Goal: Information Seeking & Learning: Learn about a topic

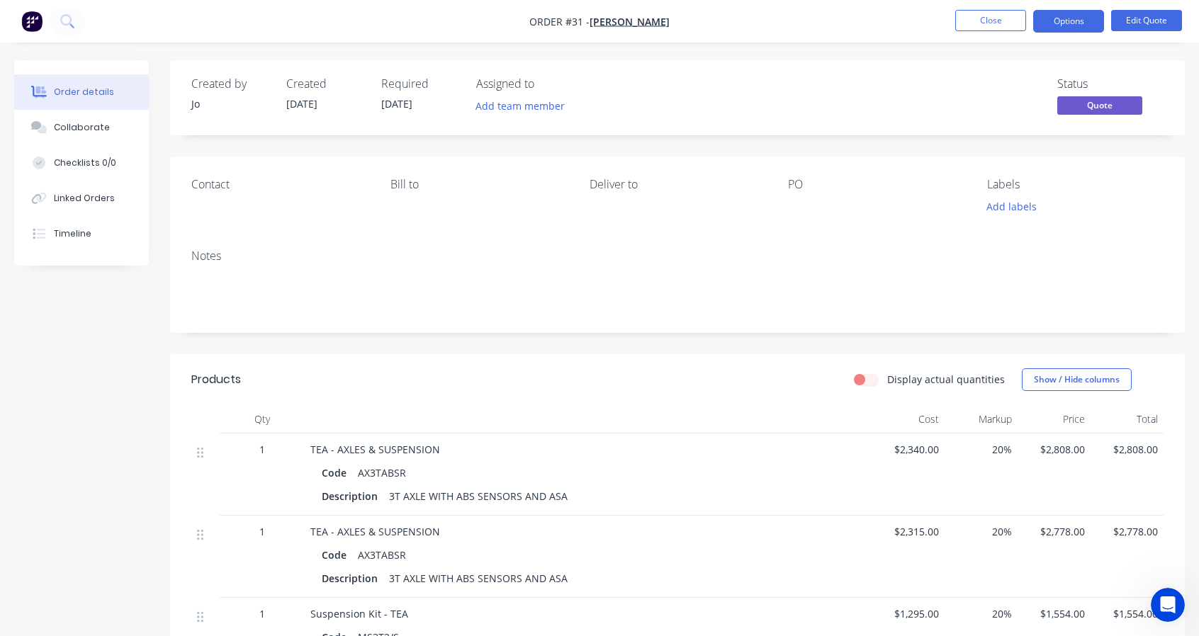
click at [1000, 16] on button "Close" at bounding box center [990, 20] width 71 height 21
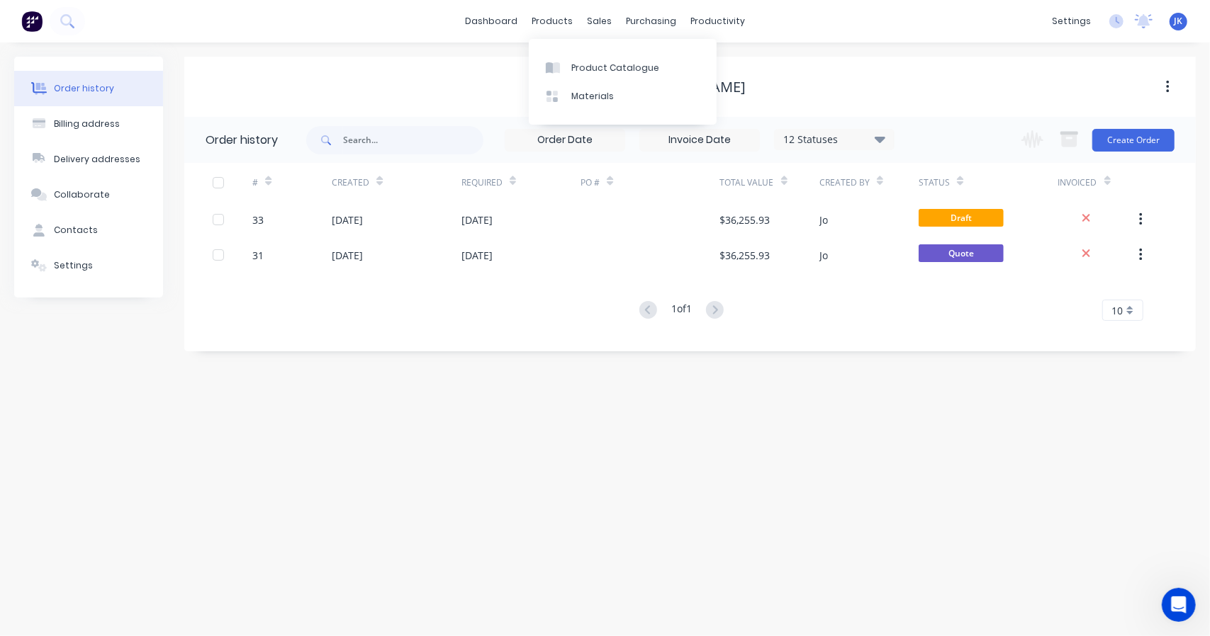
click at [580, 66] on div "Product Catalogue" at bounding box center [615, 68] width 88 height 13
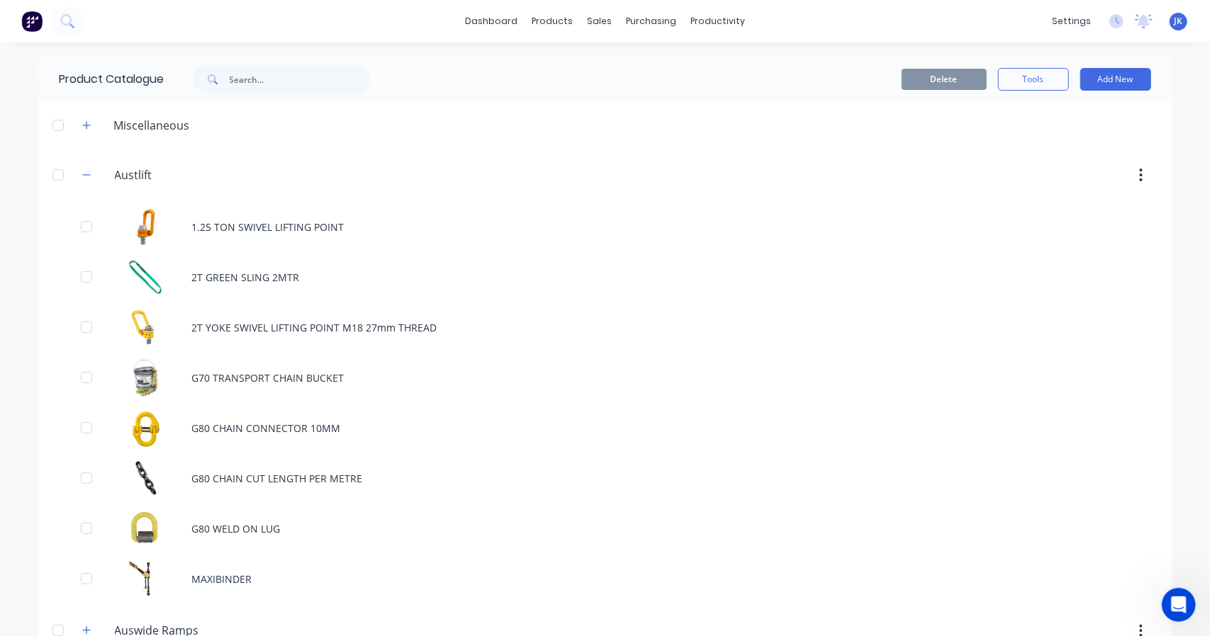
click at [82, 128] on icon "button" at bounding box center [86, 125] width 9 height 10
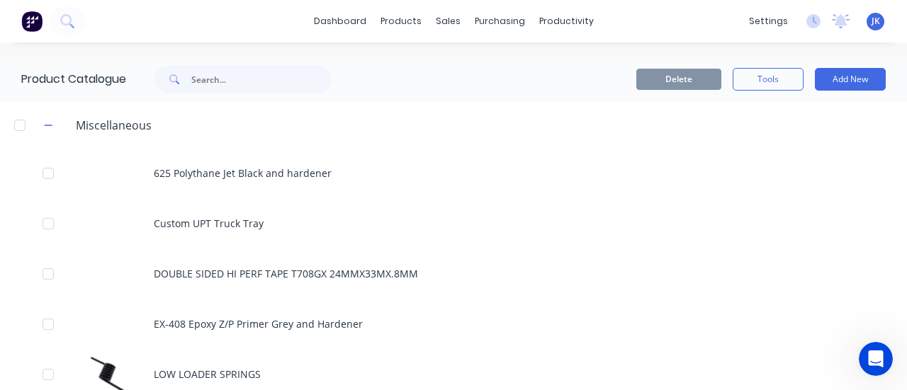
click at [43, 123] on button "button" at bounding box center [49, 125] width 18 height 18
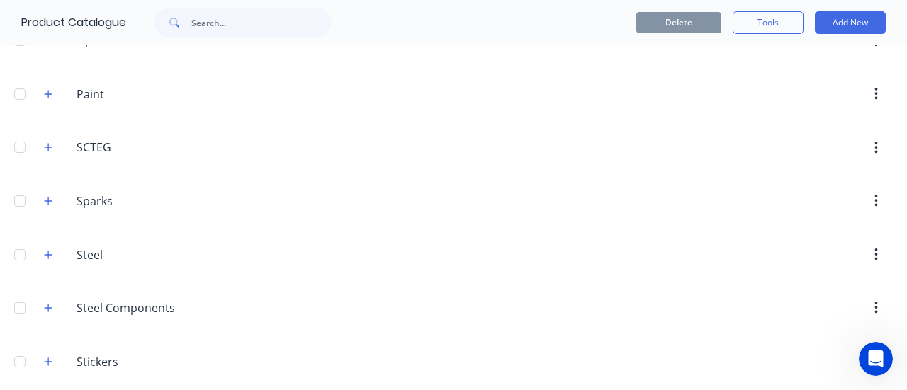
scroll to position [2777, 0]
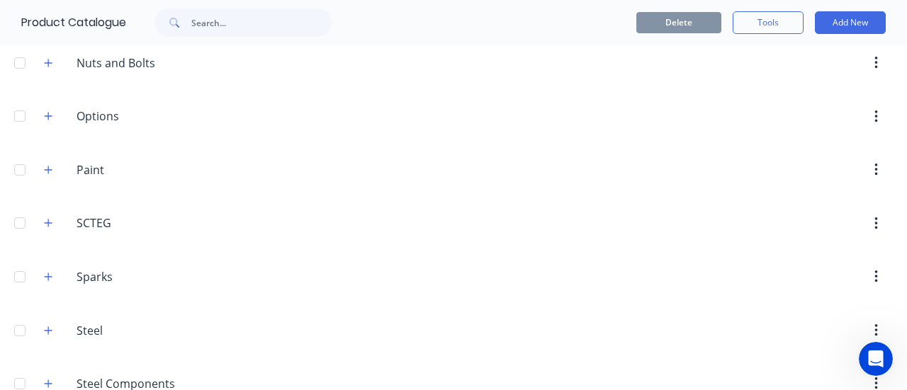
click at [55, 216] on button "button" at bounding box center [49, 224] width 18 height 18
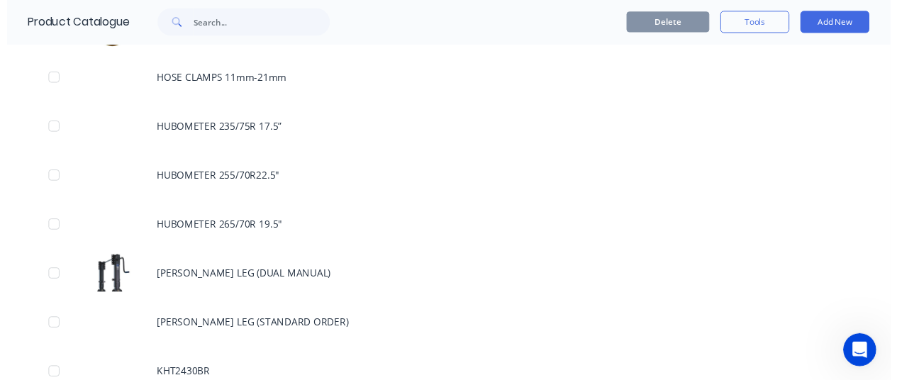
scroll to position [5258, 0]
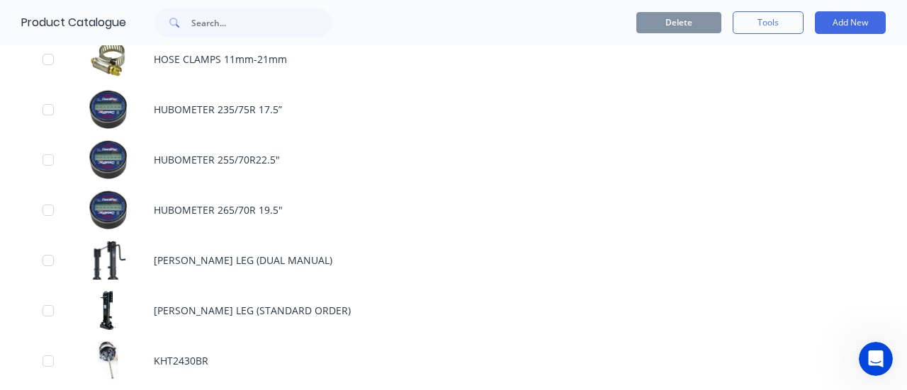
click at [177, 94] on div "HUBOMETER 235/75R 17.5”" at bounding box center [453, 109] width 907 height 50
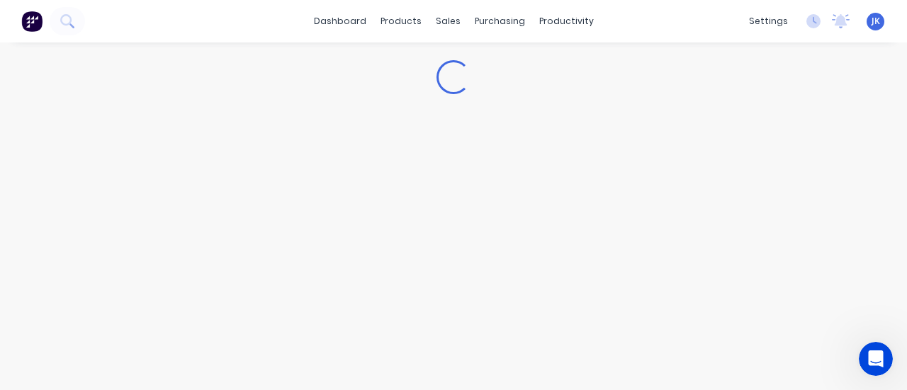
type textarea "x"
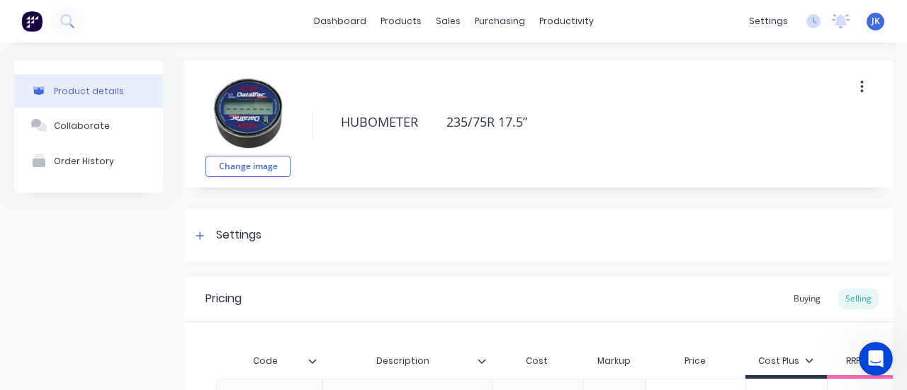
click at [240, 108] on img at bounding box center [248, 113] width 71 height 71
click at [454, 60] on link "Sales Orders" at bounding box center [518, 67] width 188 height 28
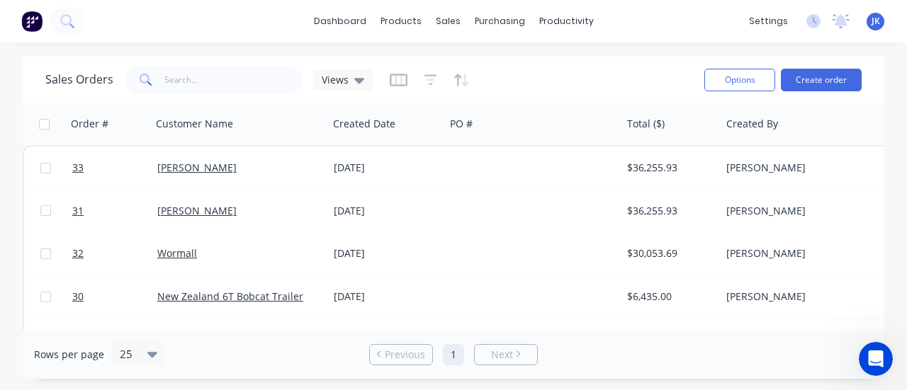
click at [187, 174] on div "[PERSON_NAME]" at bounding box center [235, 168] width 157 height 14
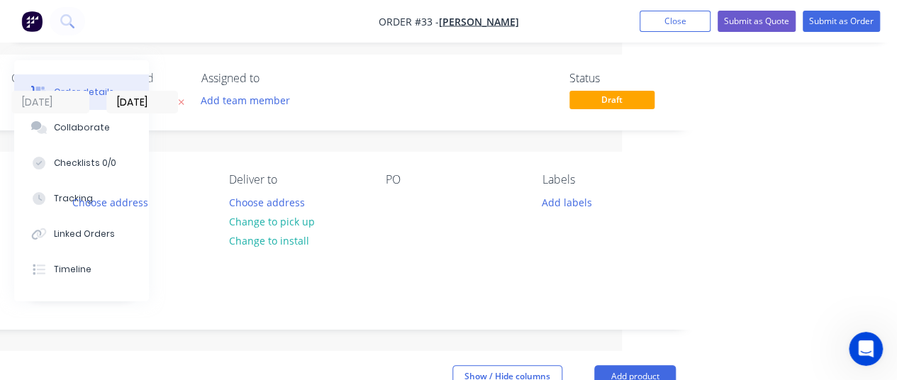
scroll to position [0, 275]
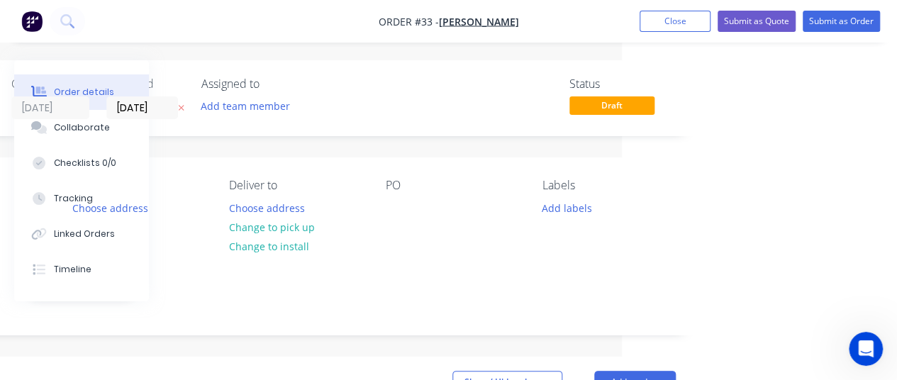
click at [369, 127] on div "Created by Jo Created 14/08/25 Required 14/08/25 Assigned to Add team member St…" at bounding box center [296, 98] width 802 height 76
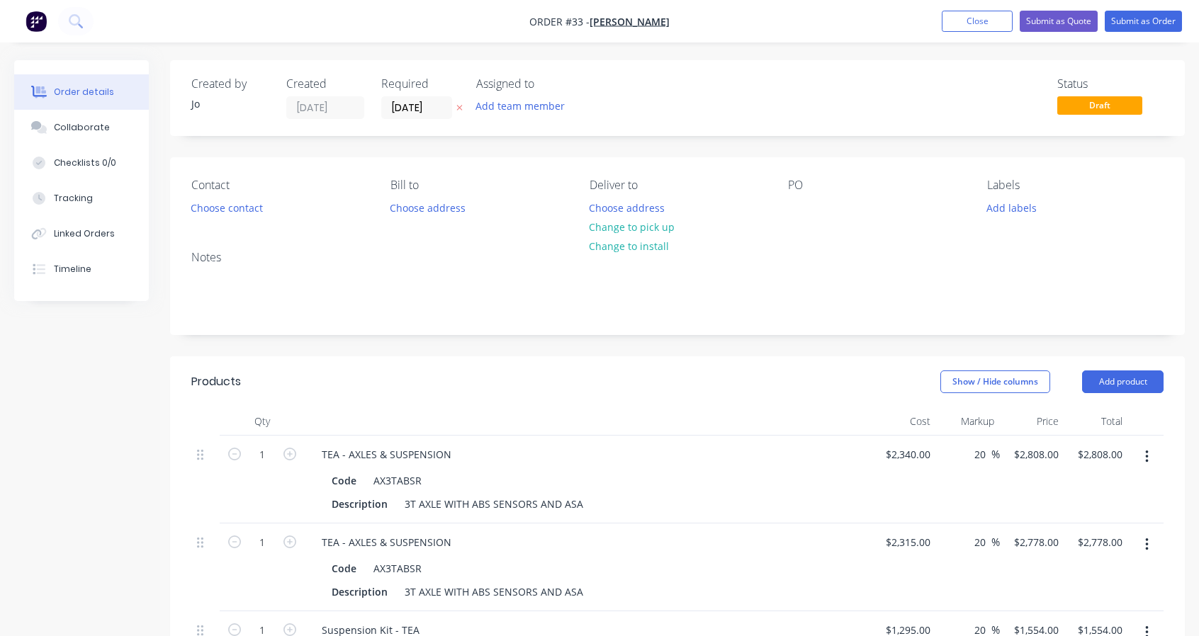
click at [906, 16] on button "Close" at bounding box center [977, 21] width 71 height 21
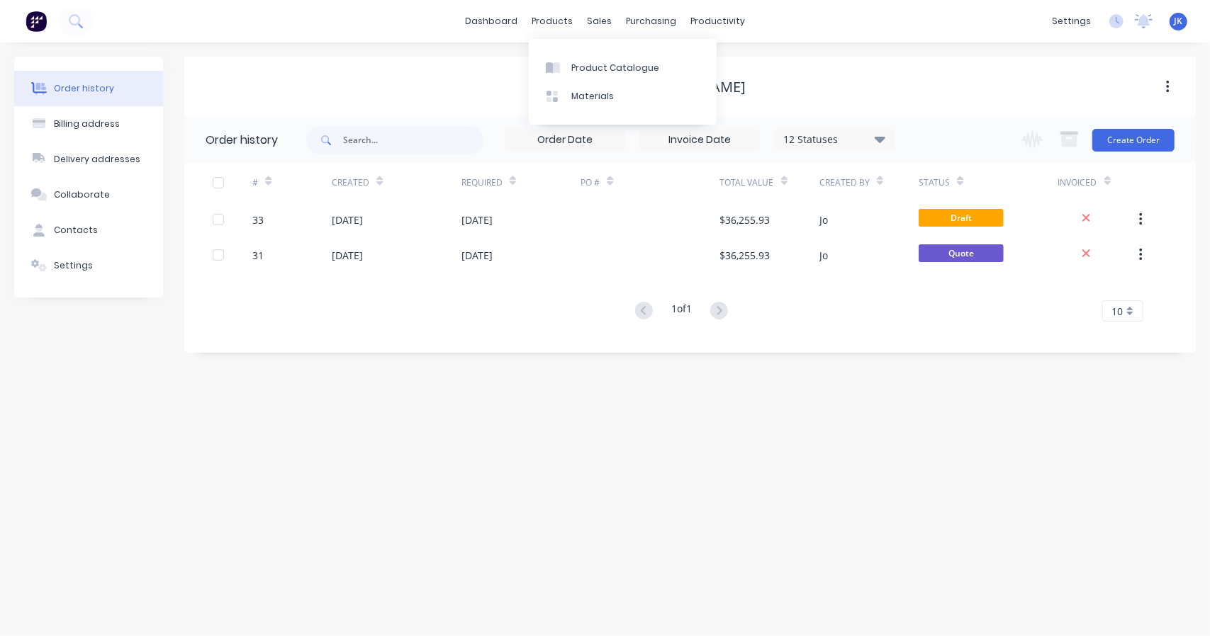
click at [573, 106] on link "Materials" at bounding box center [623, 96] width 188 height 28
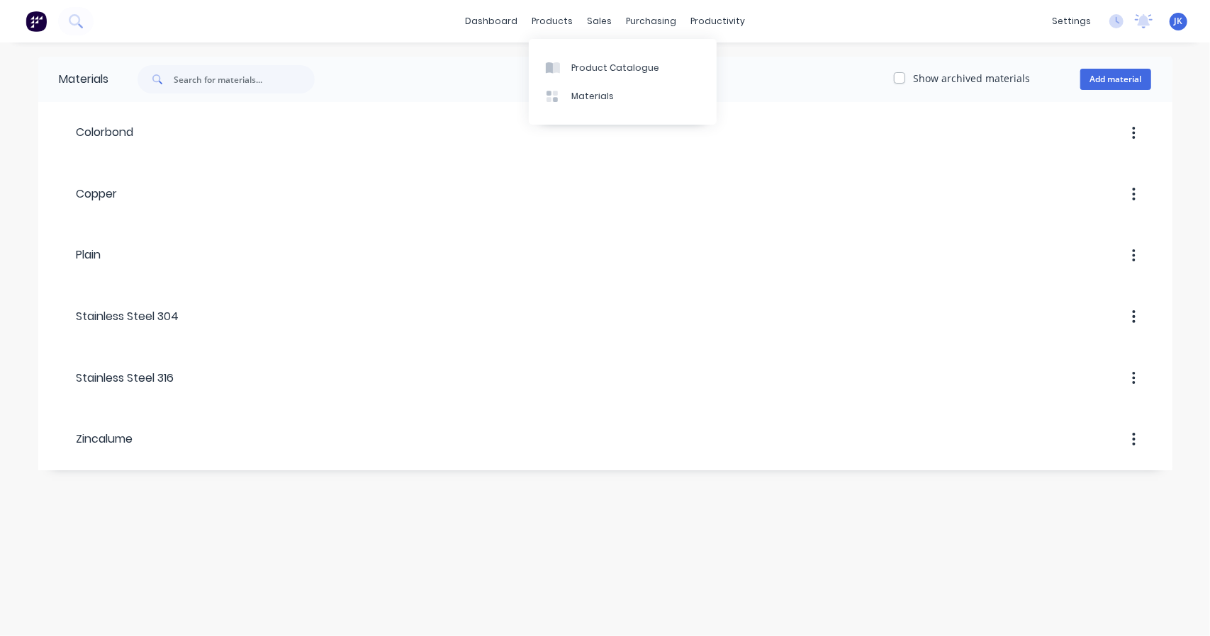
click at [568, 69] on link "Product Catalogue" at bounding box center [623, 67] width 188 height 28
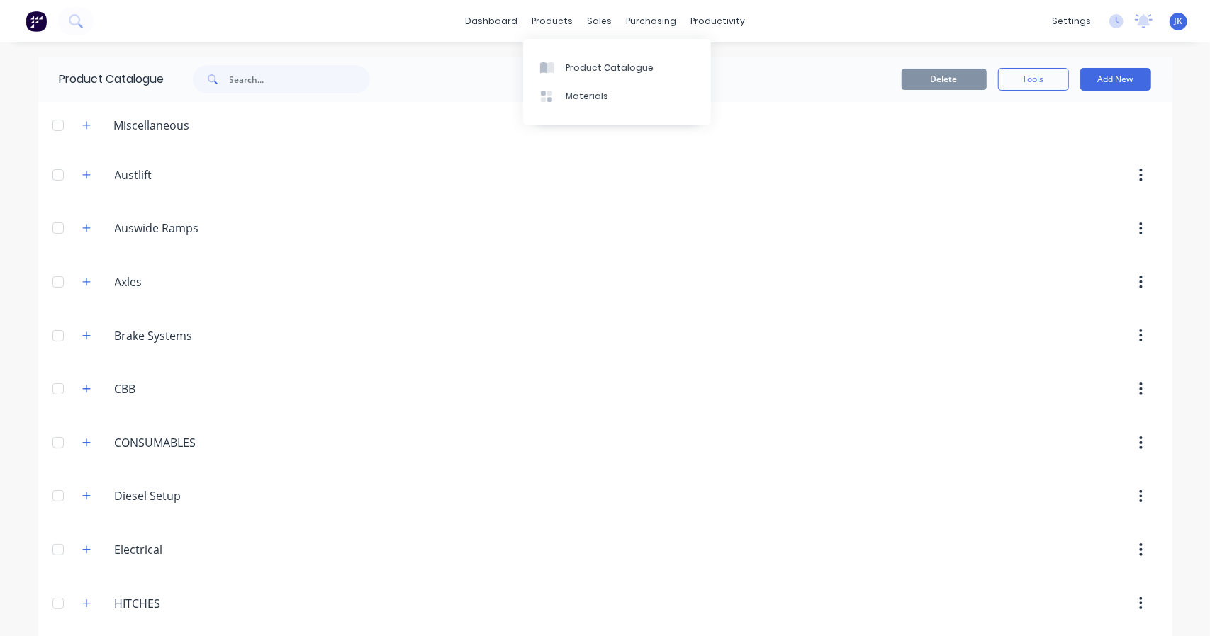
click at [539, 22] on div "products" at bounding box center [551, 21] width 55 height 21
click at [570, 101] on div "Materials" at bounding box center [587, 96] width 43 height 13
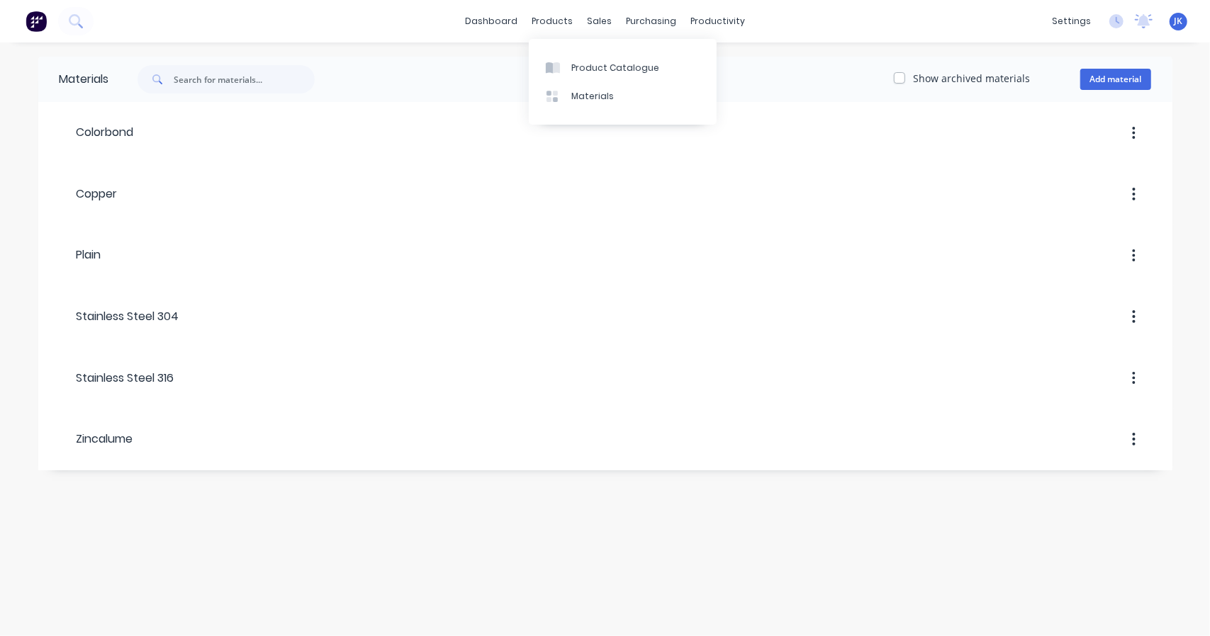
click at [575, 73] on div "Product Catalogue" at bounding box center [615, 68] width 88 height 13
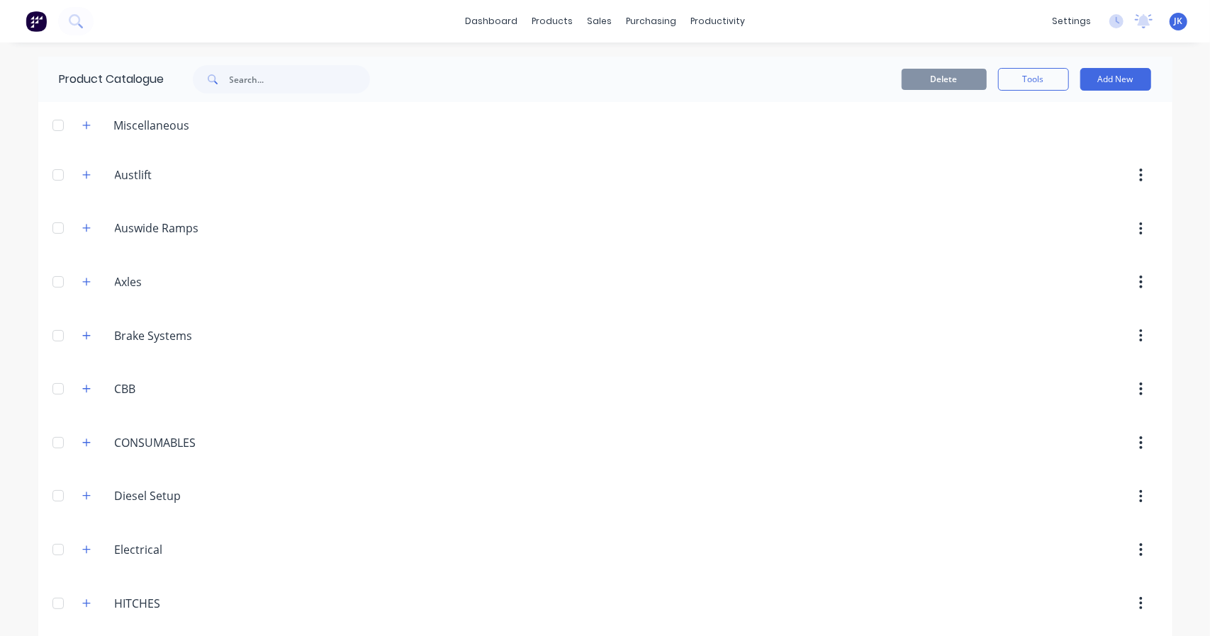
click at [57, 124] on div at bounding box center [58, 125] width 28 height 28
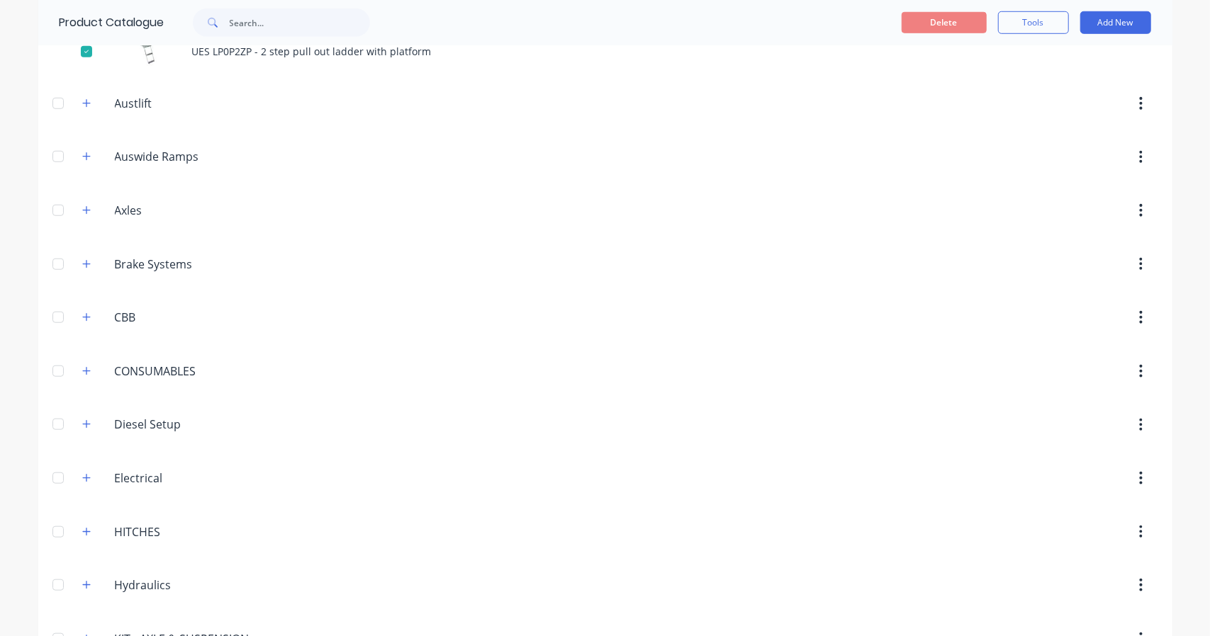
scroll to position [498, 0]
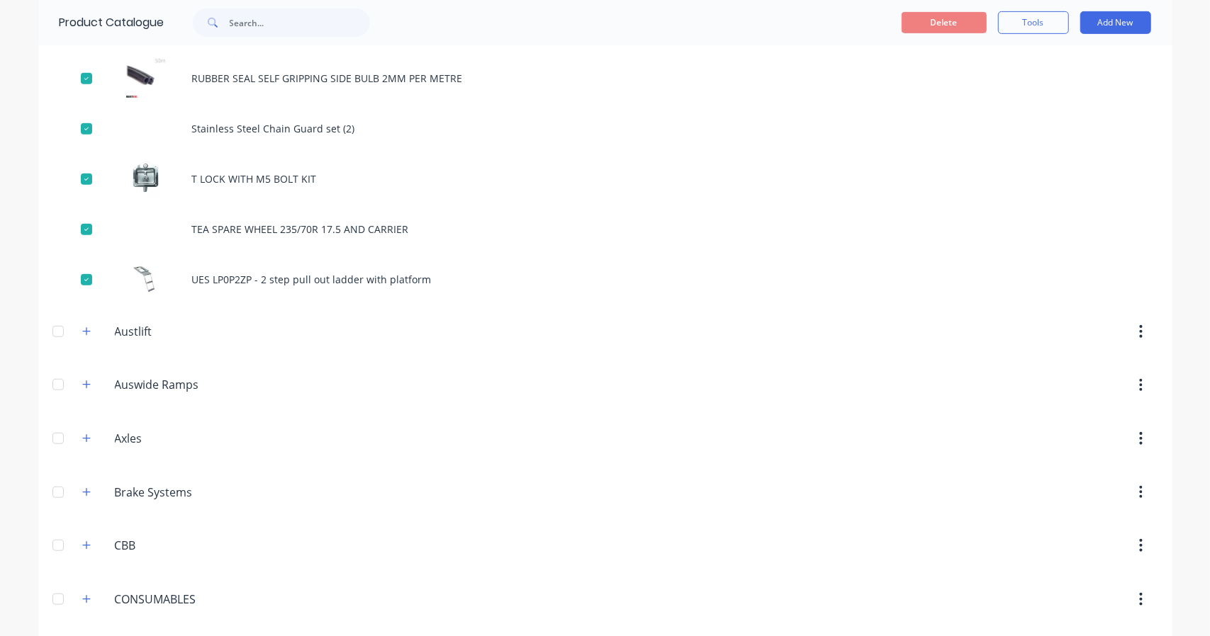
click at [224, 185] on div "T LOCK WITH M5 BOLT KIT" at bounding box center [605, 179] width 1134 height 50
